Goal: Navigation & Orientation: Find specific page/section

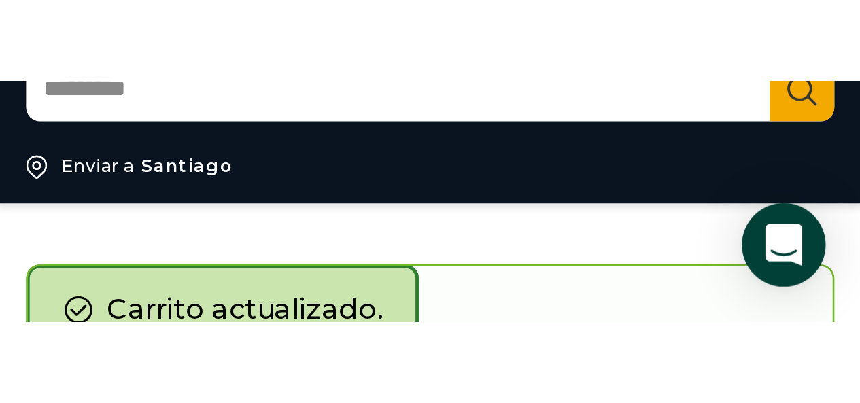
scroll to position [70, 0]
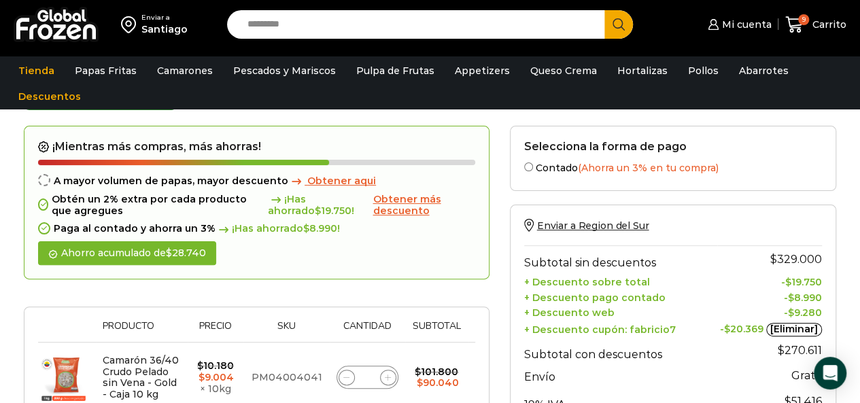
drag, startPoint x: 464, startPoint y: 66, endPoint x: 516, endPoint y: 86, distance: 55.6
click at [335, 66] on link "Appetizers" at bounding box center [482, 71] width 69 height 26
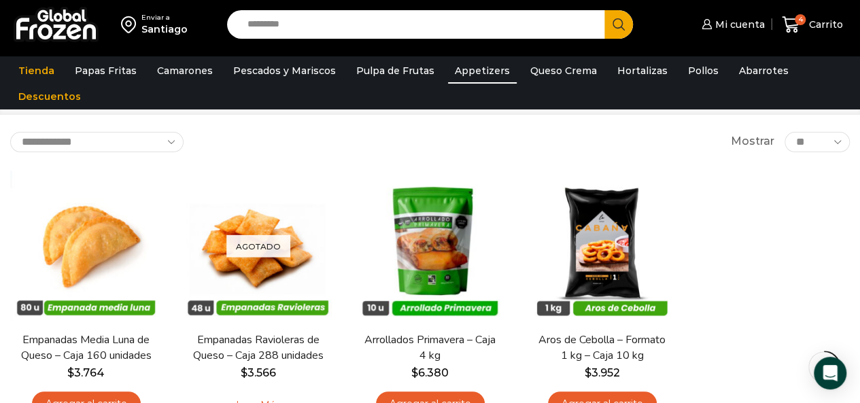
scroll to position [136, 0]
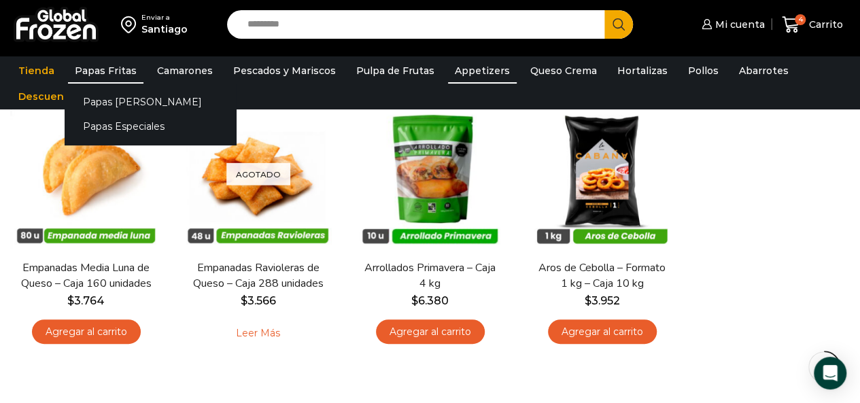
click at [95, 70] on link "Papas Fritas" at bounding box center [105, 71] width 75 height 26
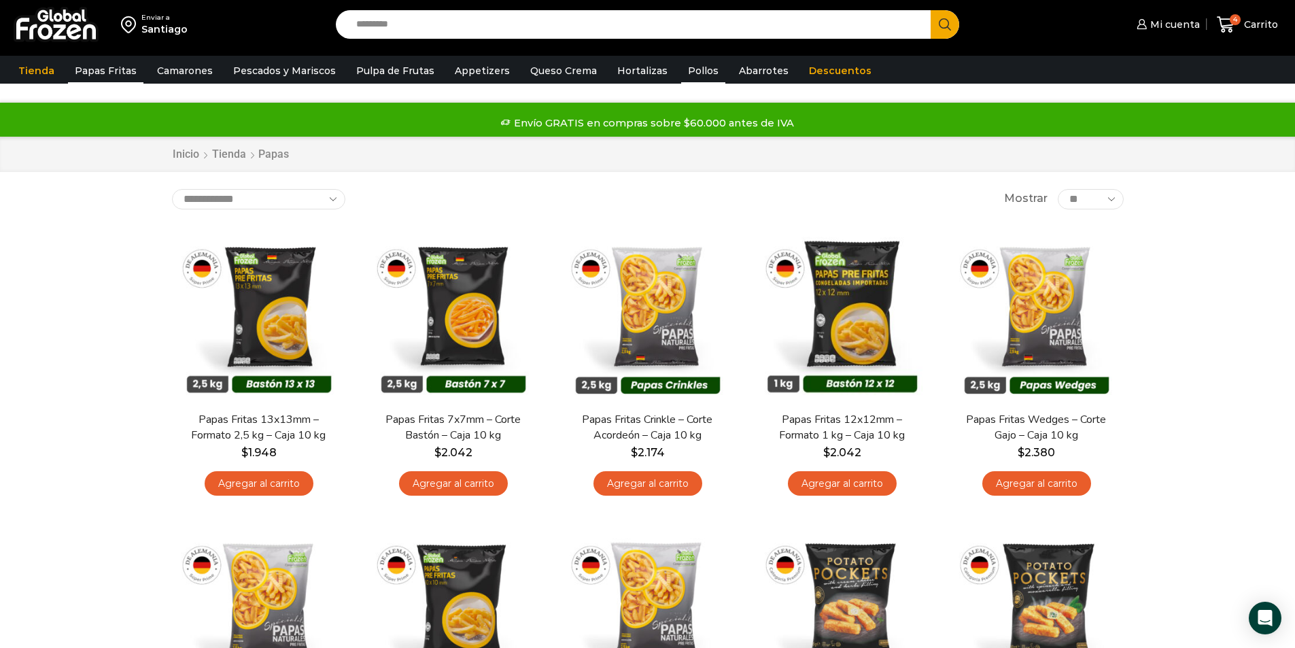
click at [693, 69] on link "Pollos" at bounding box center [703, 71] width 44 height 26
